Goal: Task Accomplishment & Management: Complete application form

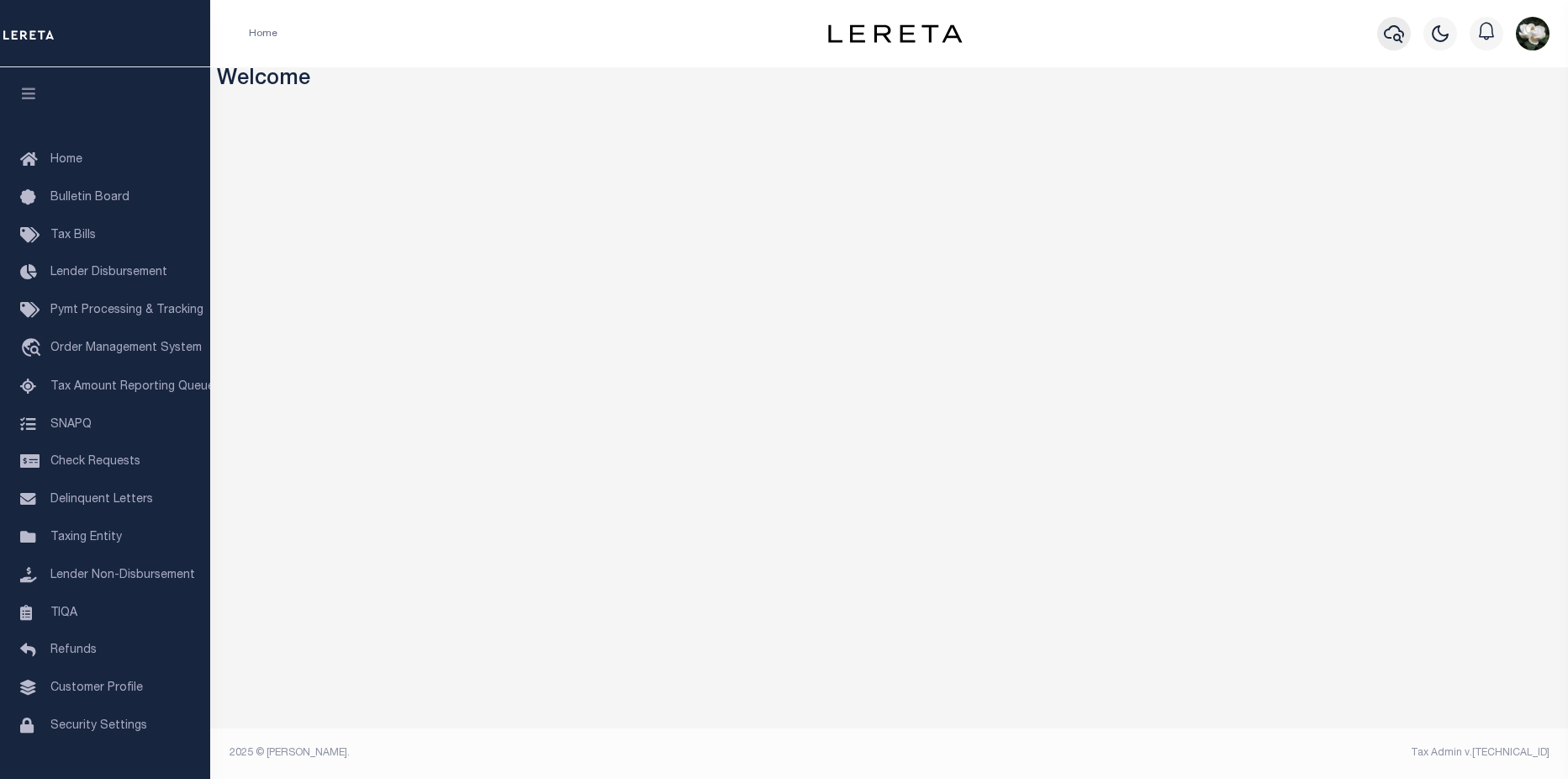
click at [1383, 32] on button "button" at bounding box center [1394, 33] width 33 height 33
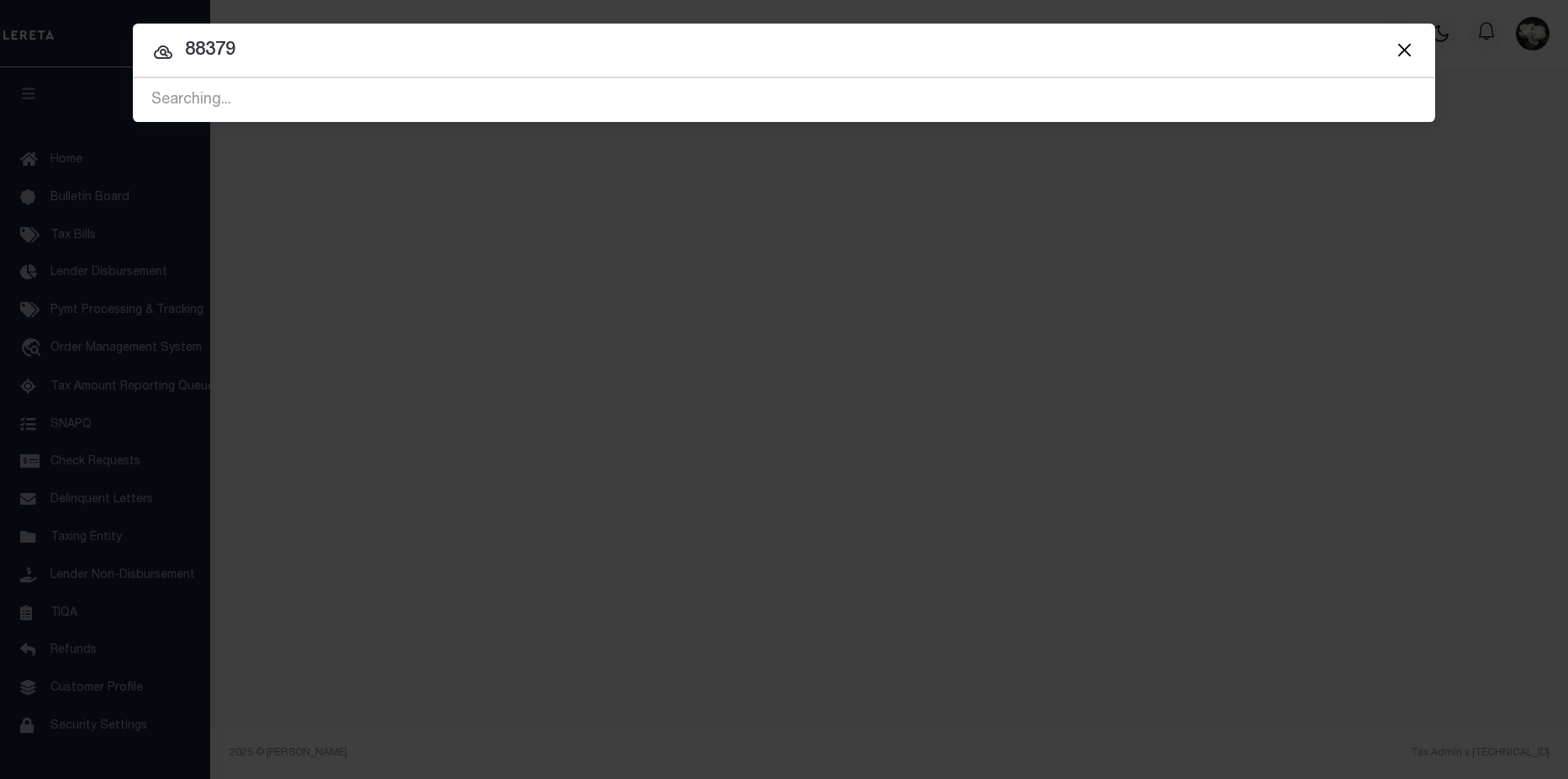
type input "88379"
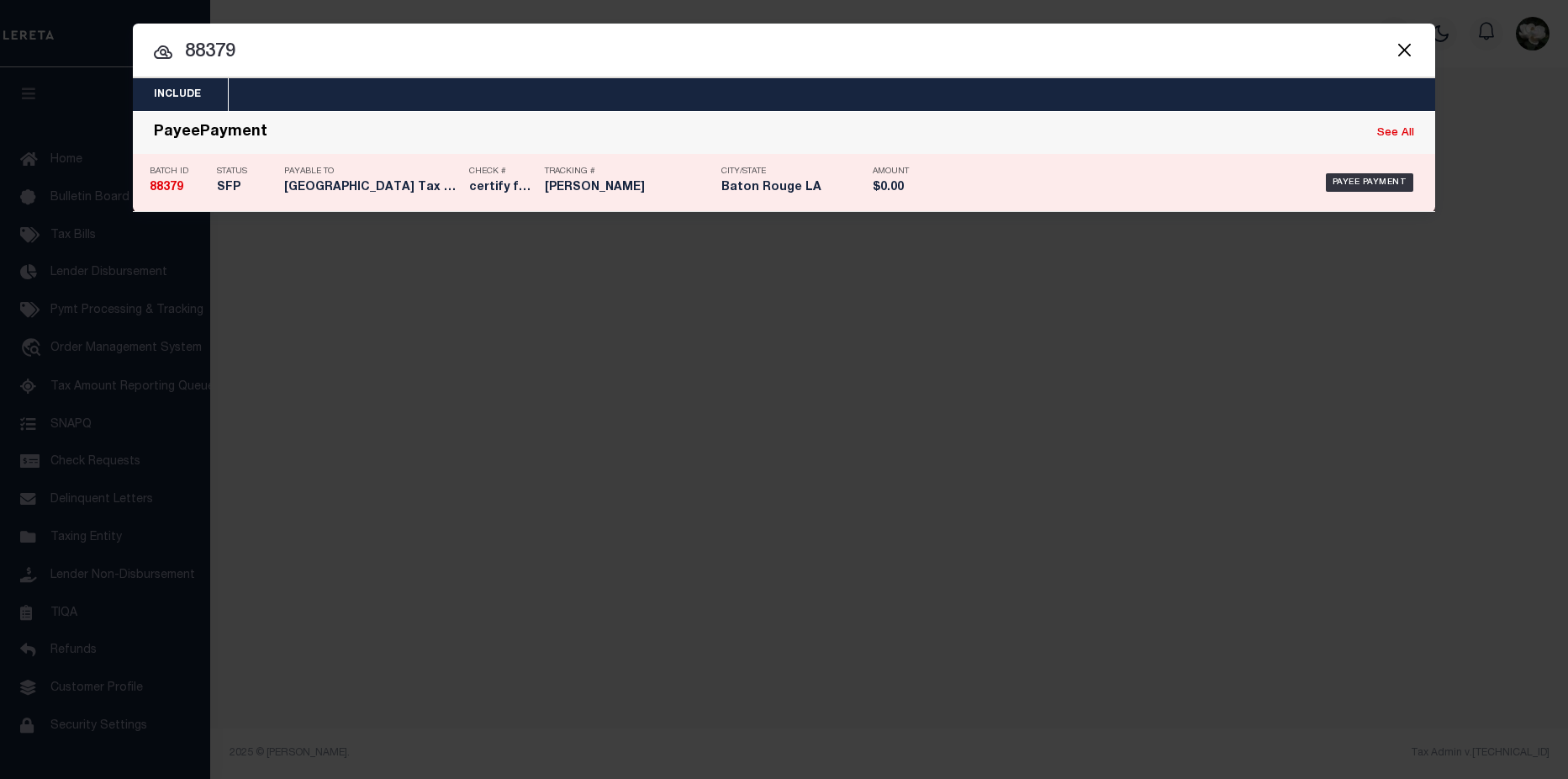
click at [944, 189] on div "Payee Payment" at bounding box center [1187, 182] width 487 height 49
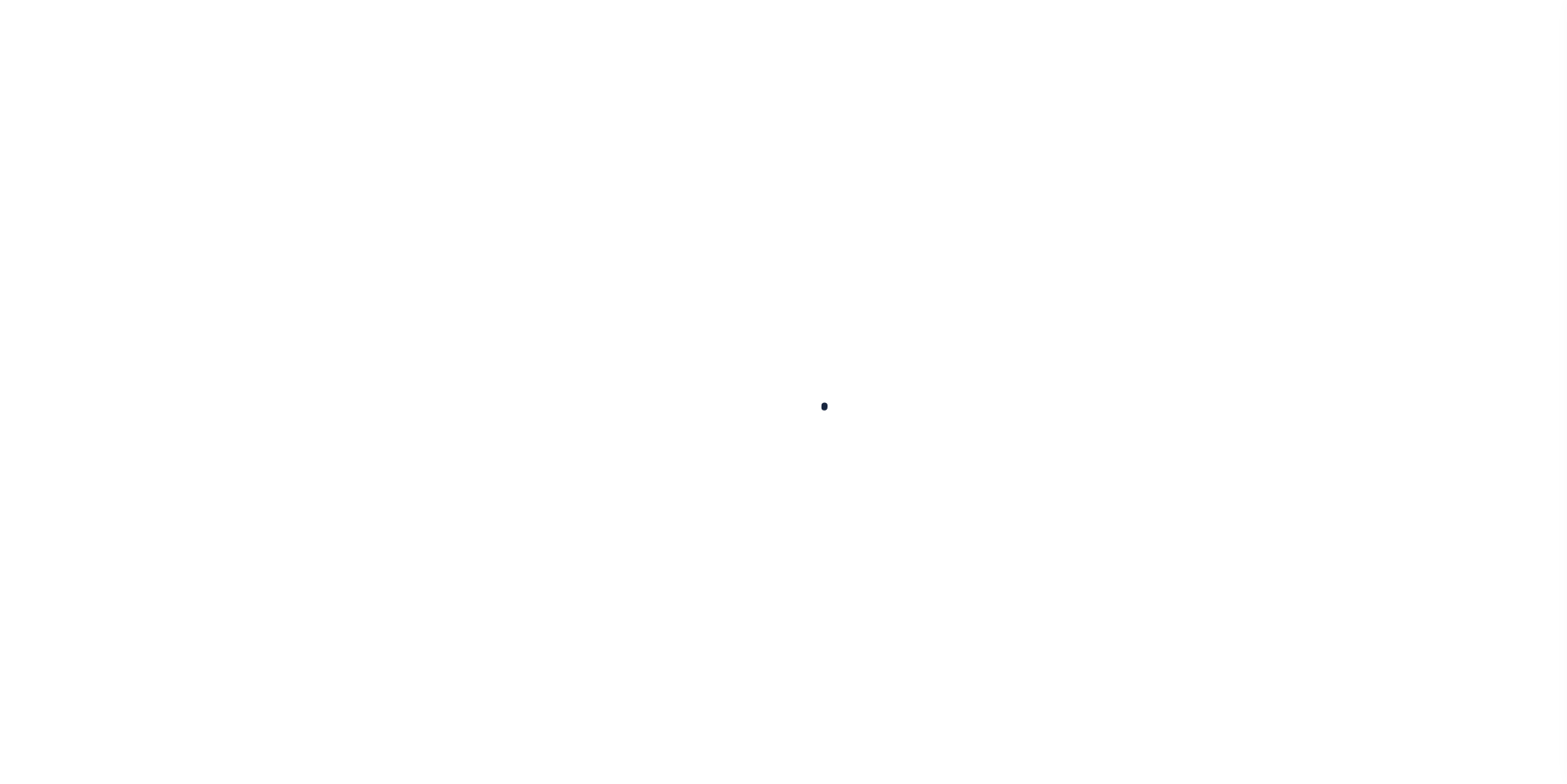
select select "SFP"
type input "08/19/2025"
type input "$15,122.87"
select select "CCK"
type input "316A-231601480"
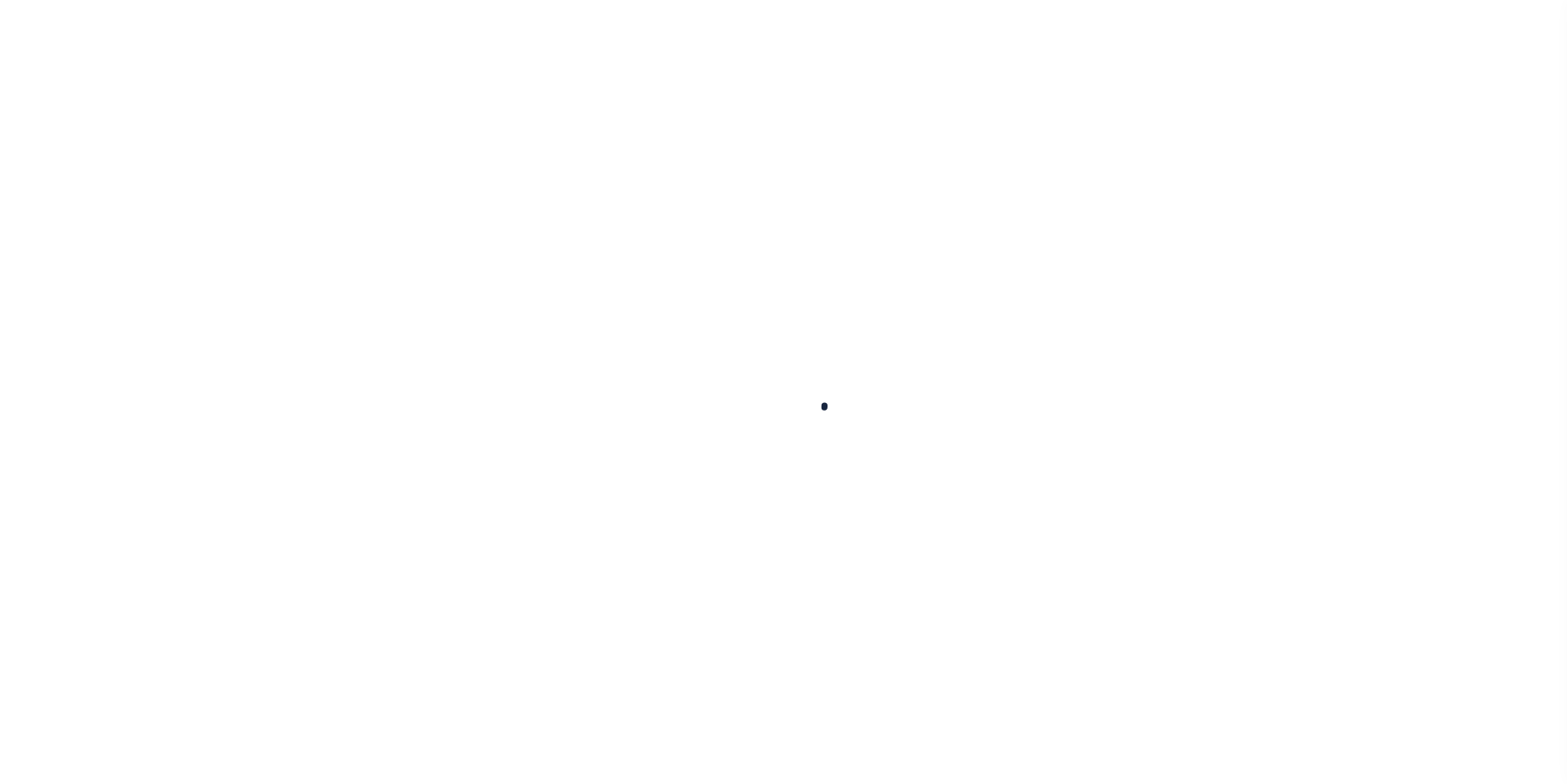
select select "[PERSON_NAME]"
checkbox input "true"
type input "N"
radio input "true"
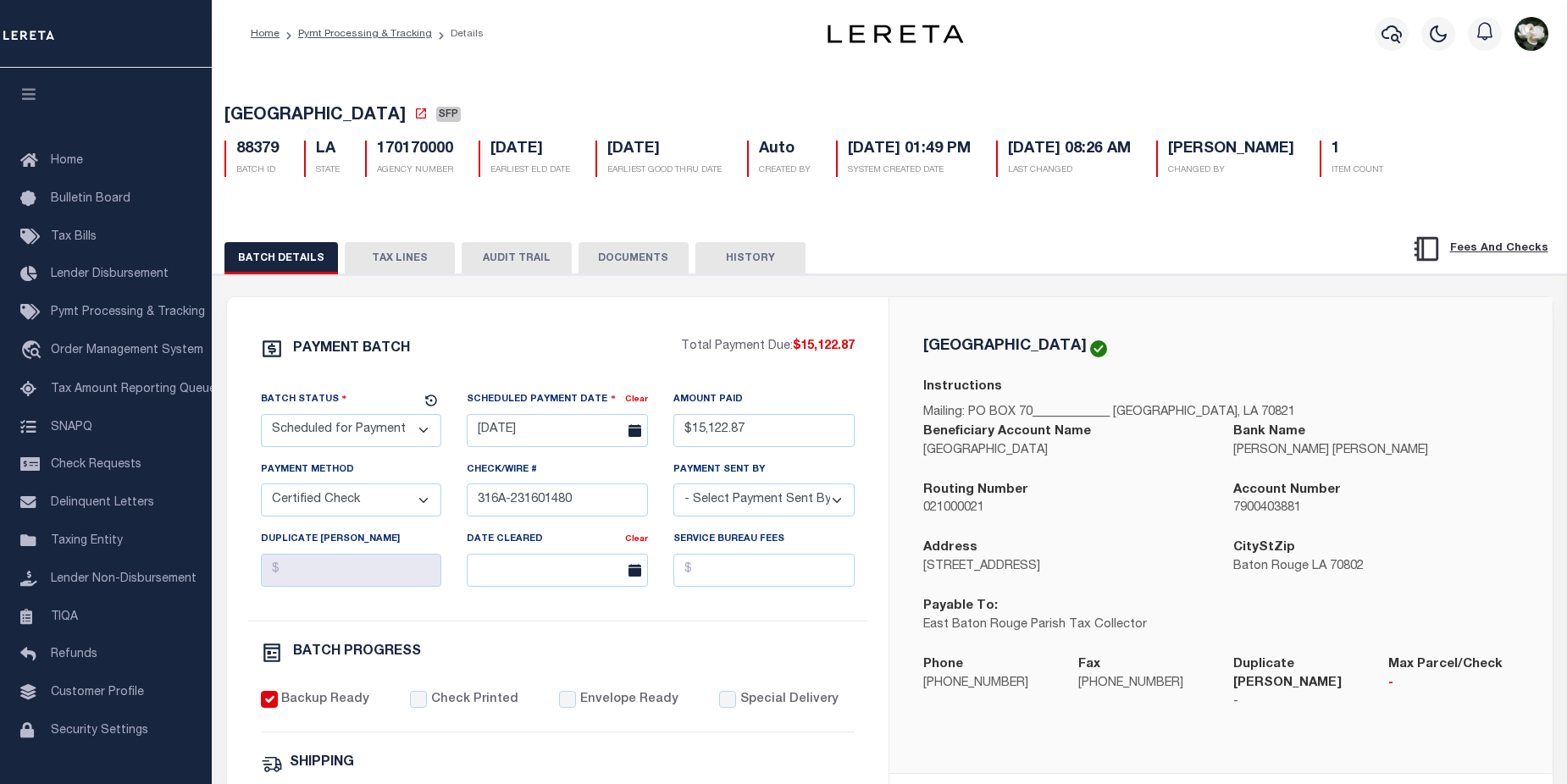
click at [429, 266] on button "TAX LINES" at bounding box center [399, 258] width 110 height 32
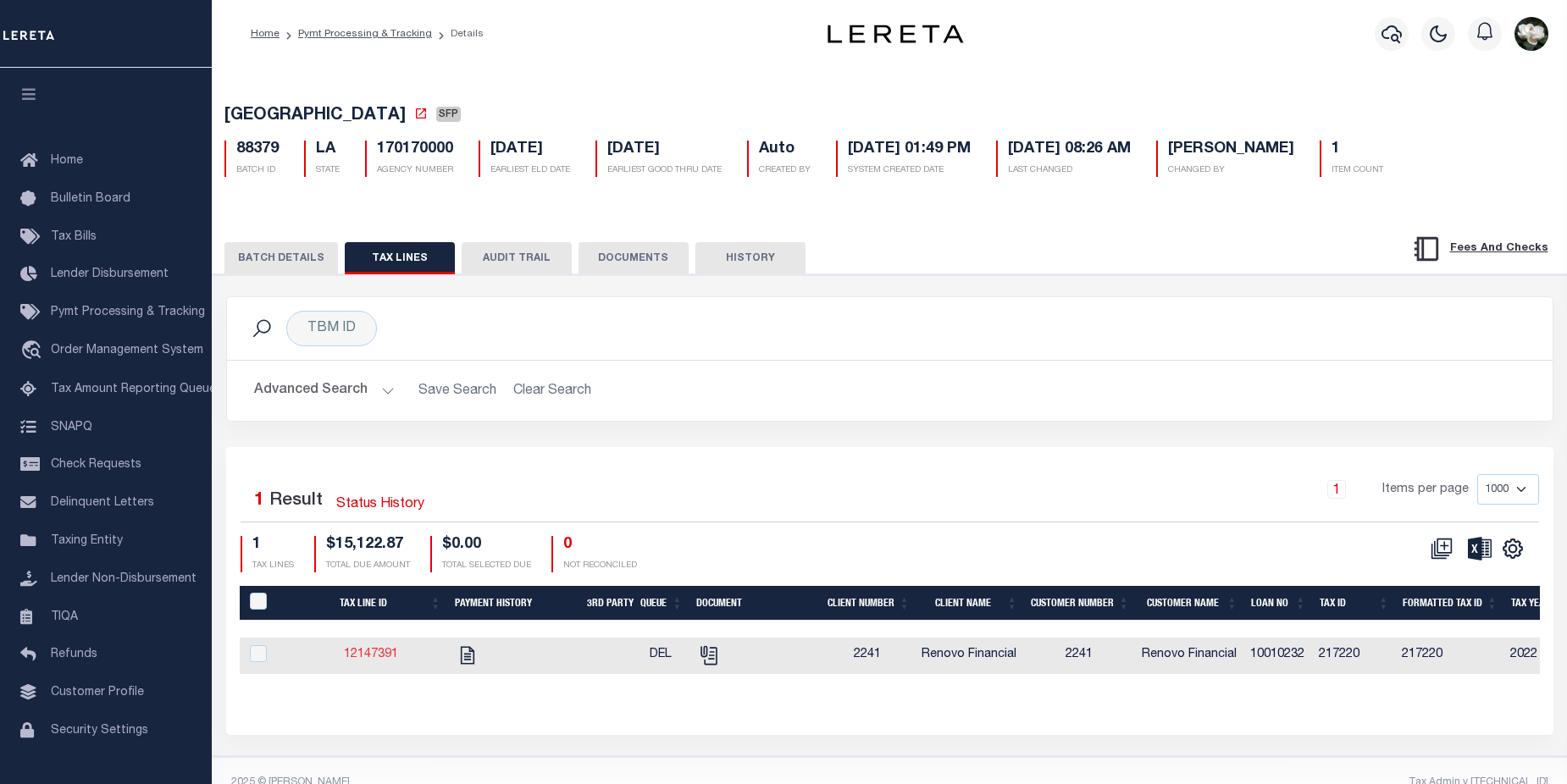
click at [382, 661] on link "12147391" at bounding box center [370, 654] width 54 height 12
checkbox input "true"
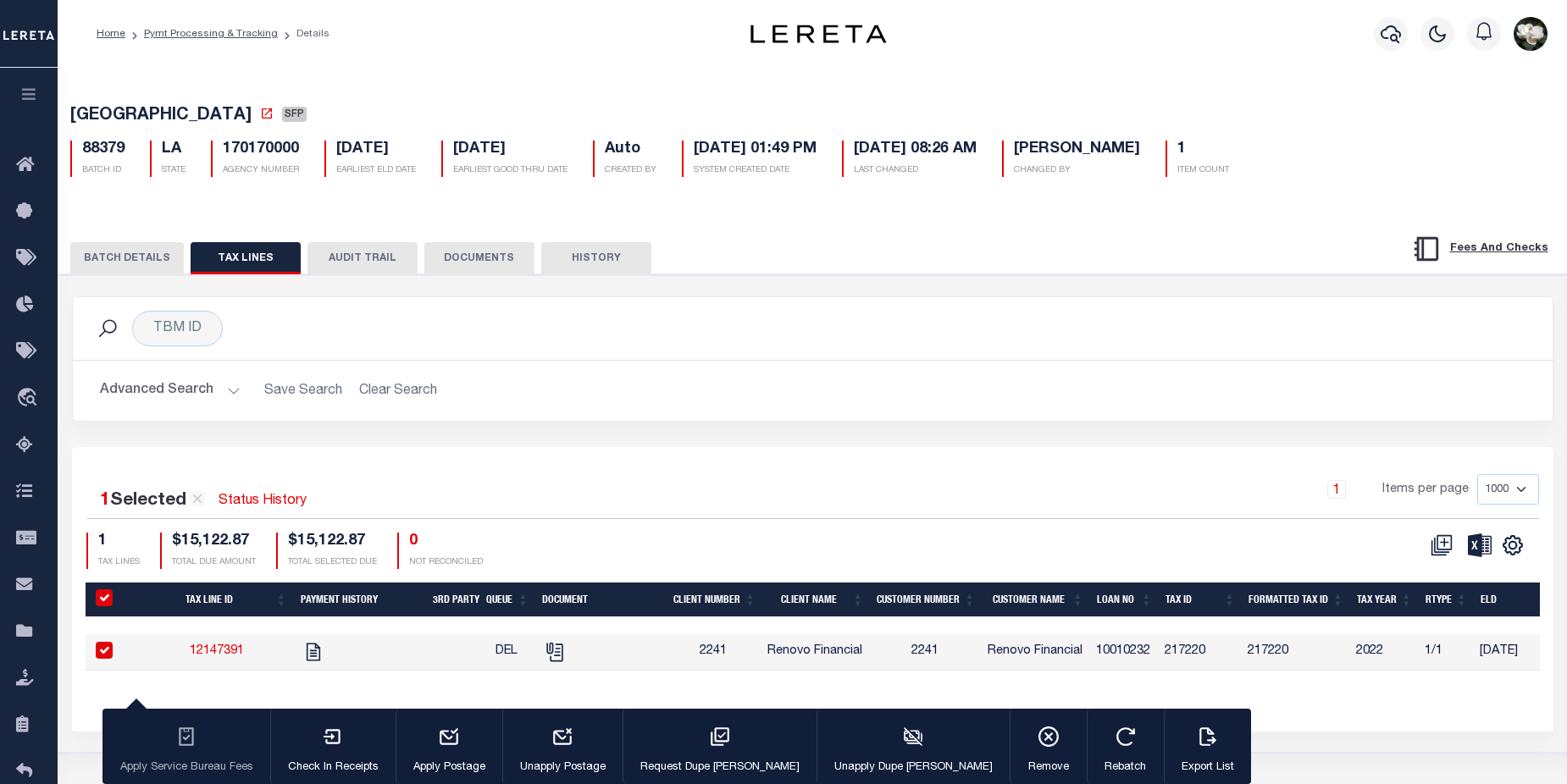
click at [221, 662] on td "12147391" at bounding box center [216, 651] width 153 height 36
checkbox input "false"
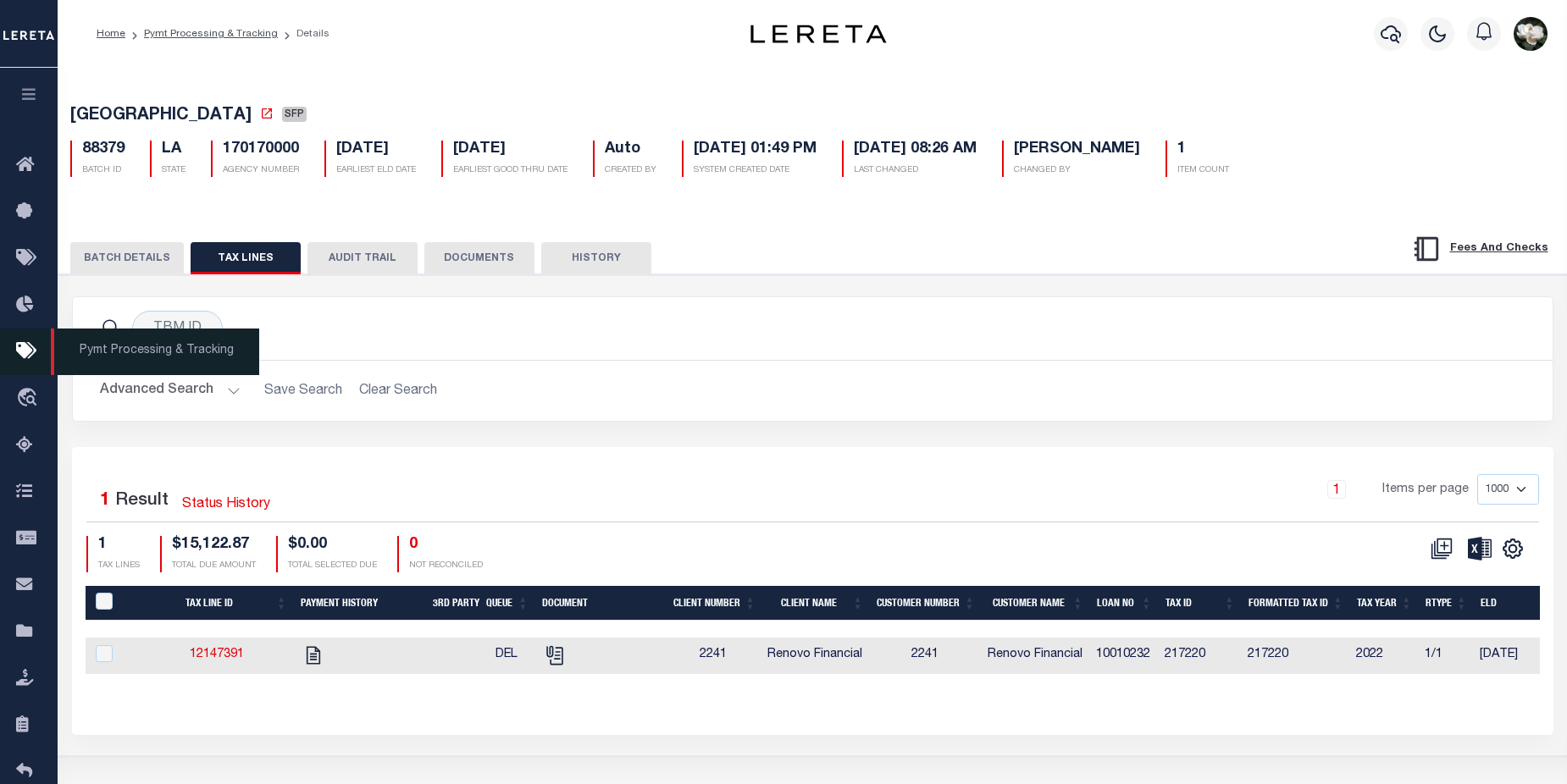
click at [21, 360] on icon at bounding box center [29, 352] width 27 height 21
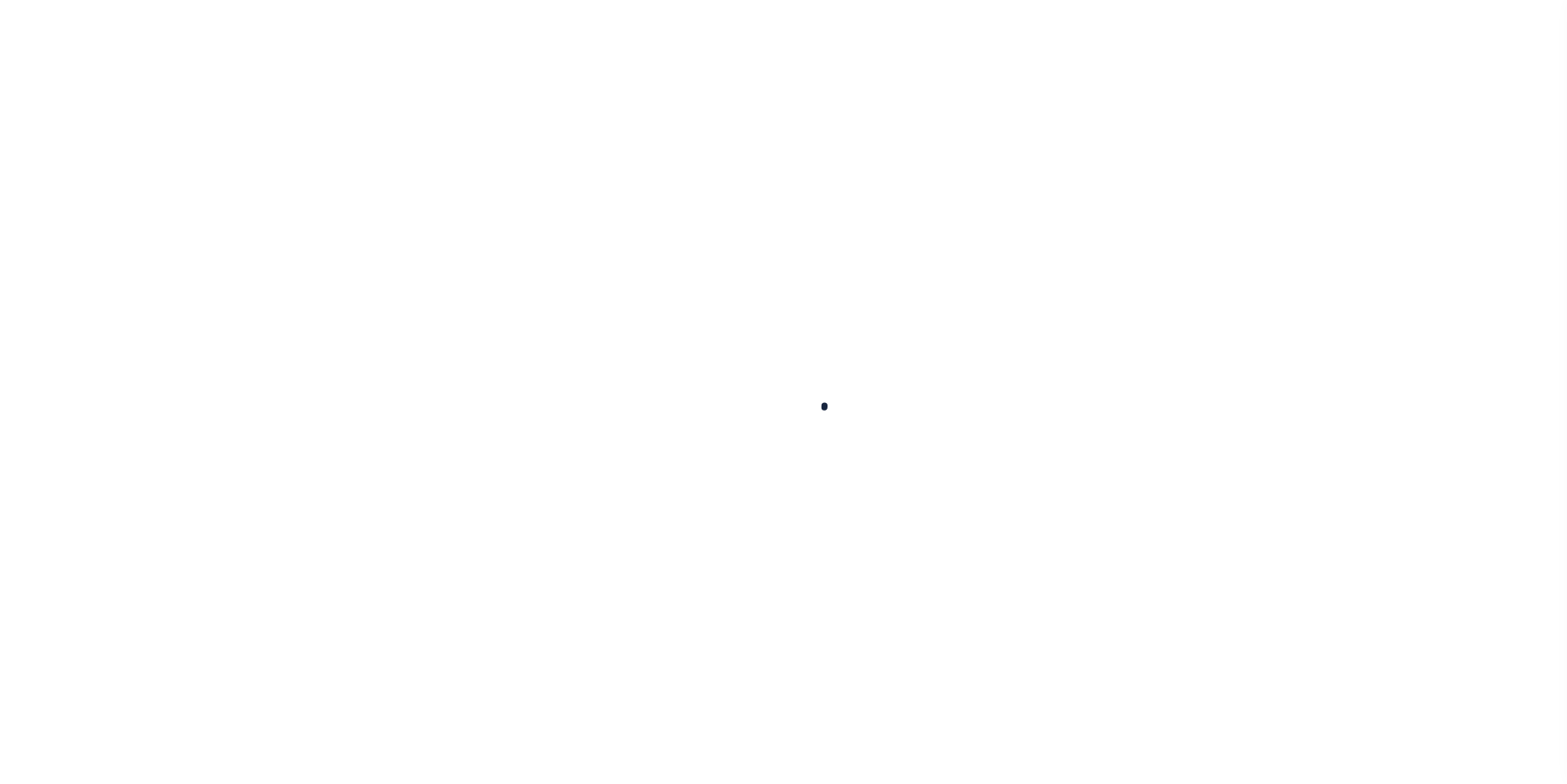
checkbox input "false"
type textarea "CAS 47539 P&I is gtd 8/31"
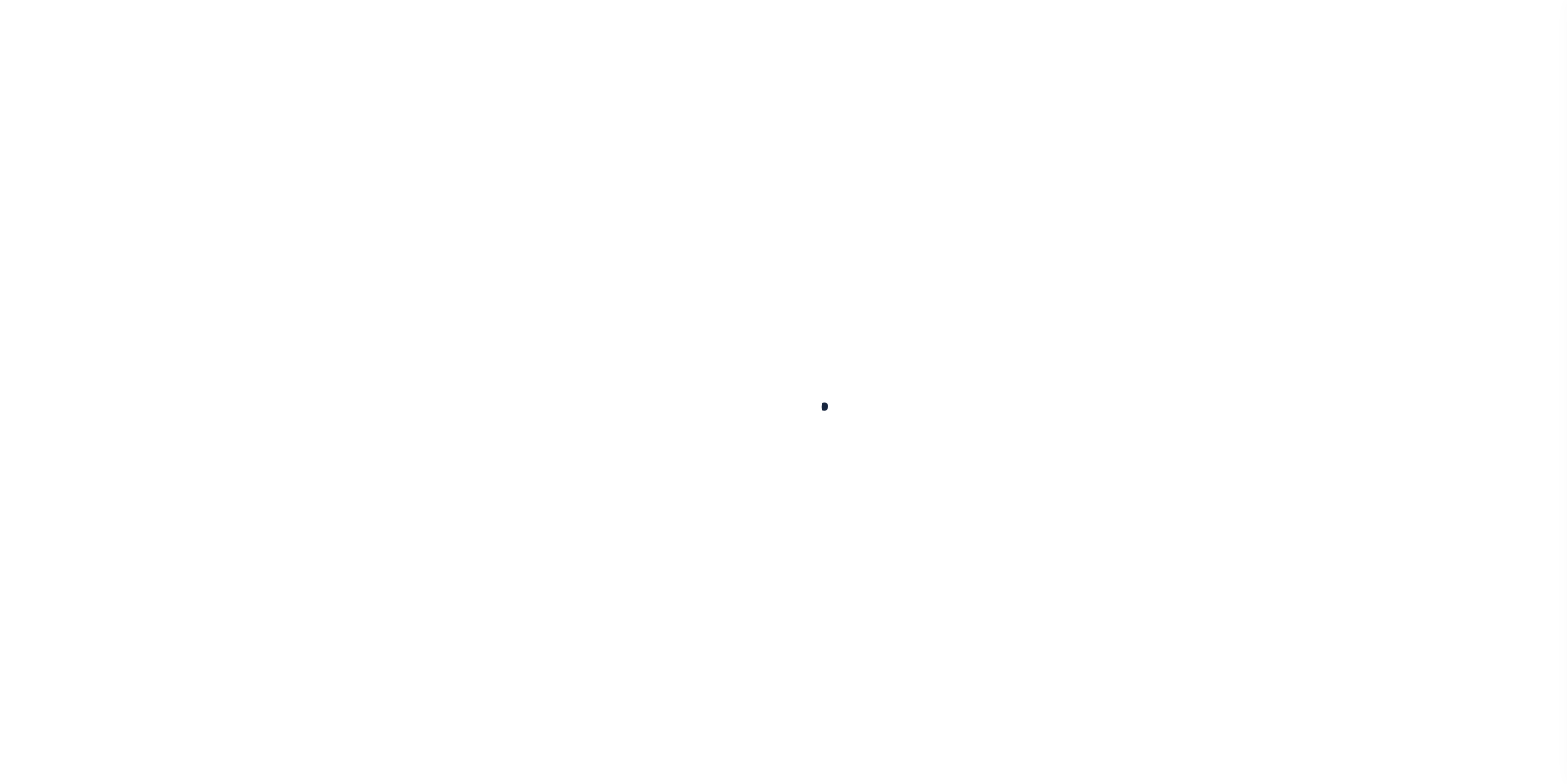
type input "[DATE]"
select select "DUE"
select select "20"
type input "0"
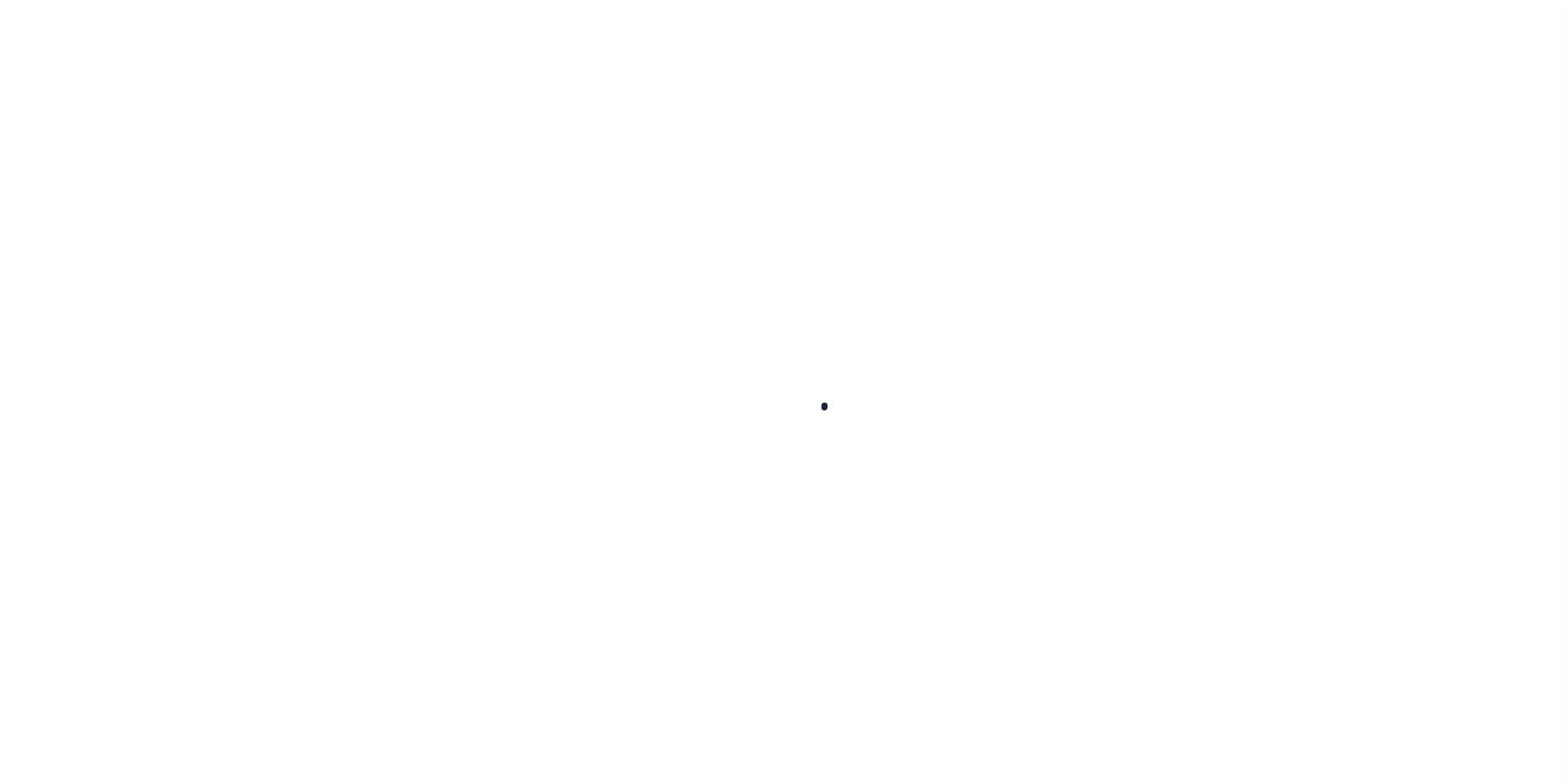
type input "$11,343.29"
type input "$15,122.87"
